Goal: Task Accomplishment & Management: Use online tool/utility

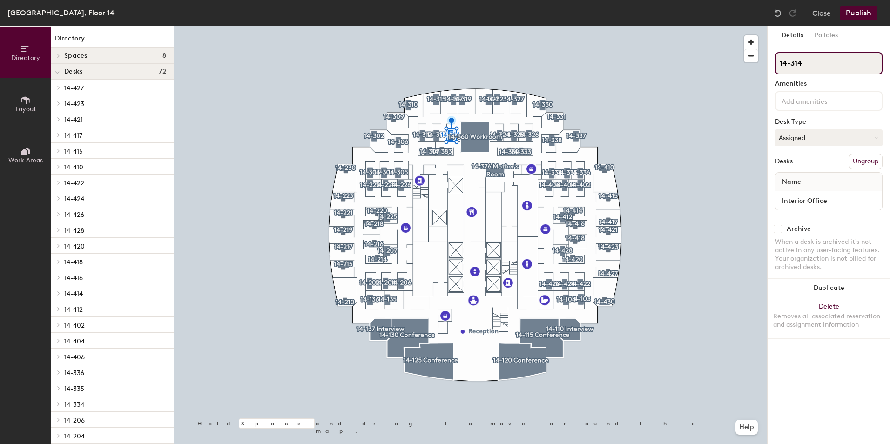
click at [803, 62] on input "14-314" at bounding box center [829, 63] width 108 height 22
click at [812, 14] on div "Close Publish" at bounding box center [827, 13] width 112 height 15
click at [855, 12] on button "Publish" at bounding box center [858, 13] width 37 height 15
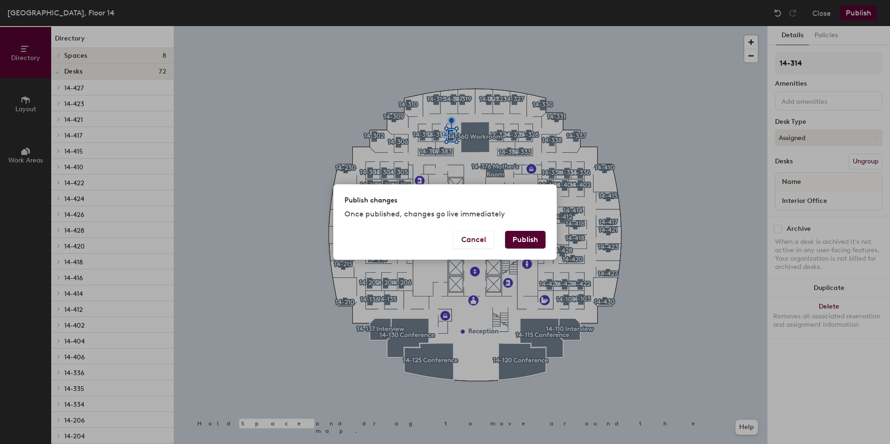
click at [519, 246] on button "Publish" at bounding box center [525, 240] width 41 height 18
